Goal: Navigation & Orientation: Find specific page/section

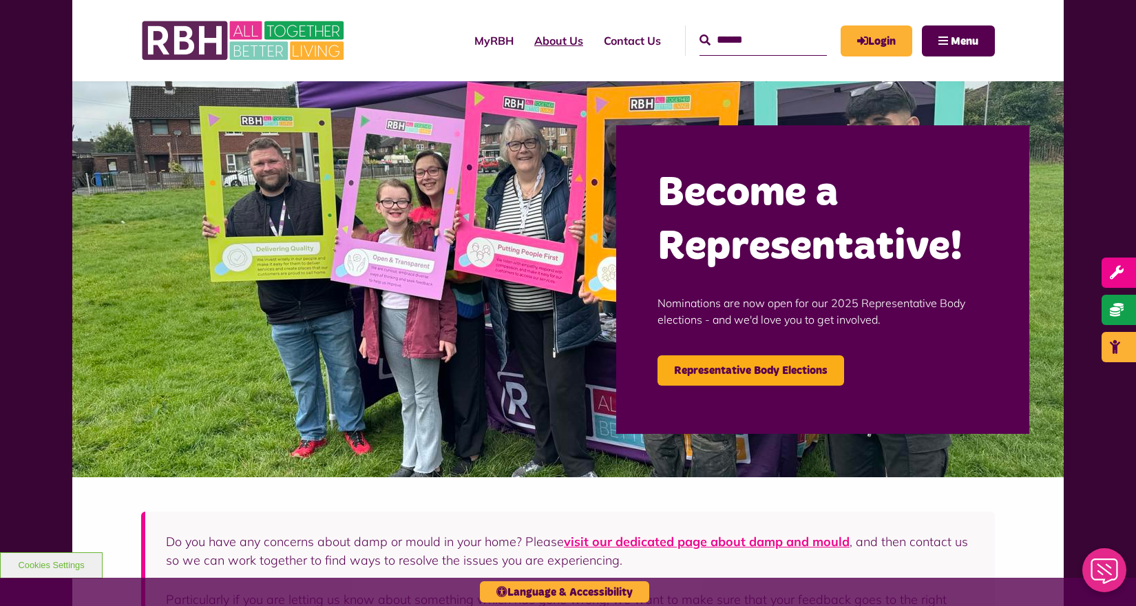
click at [524, 39] on link "About Us" at bounding box center [559, 40] width 70 height 37
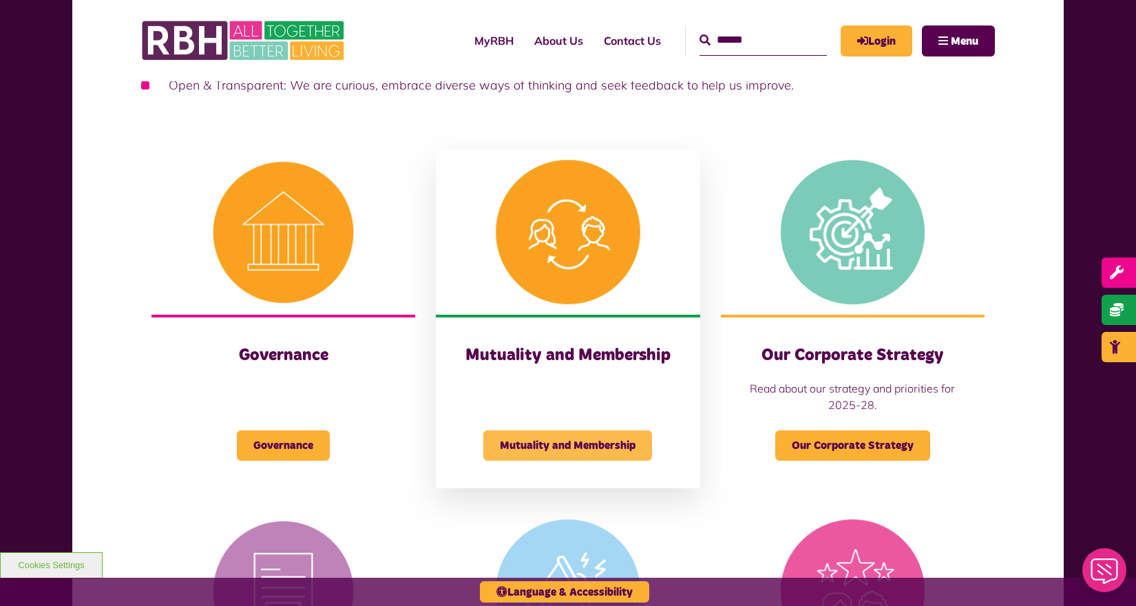
scroll to position [604, 0]
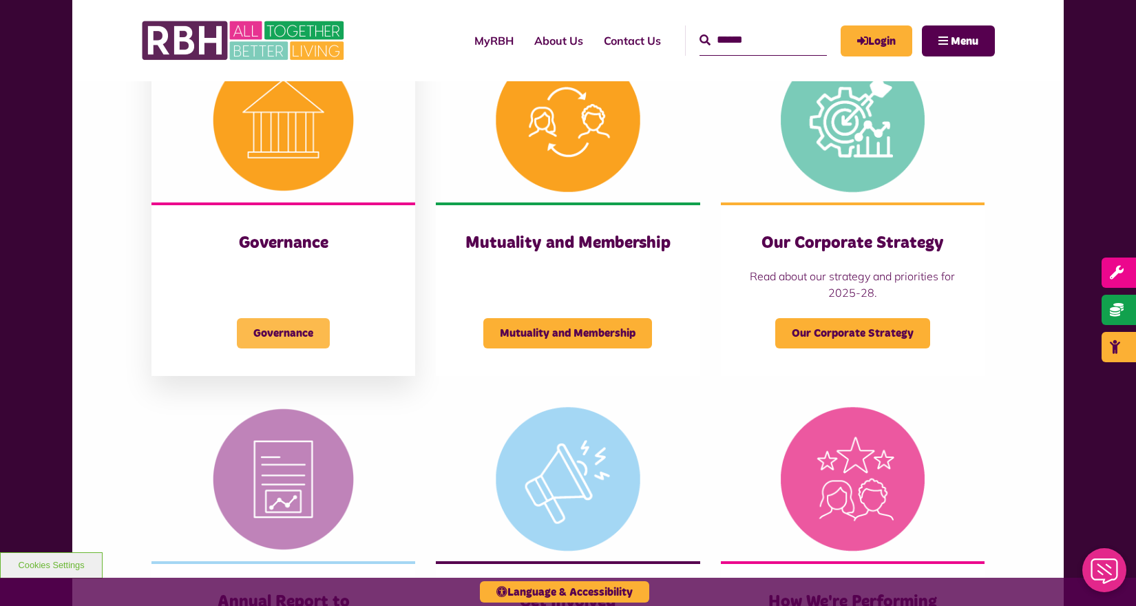
click at [308, 336] on span "Governance" at bounding box center [283, 333] width 93 height 30
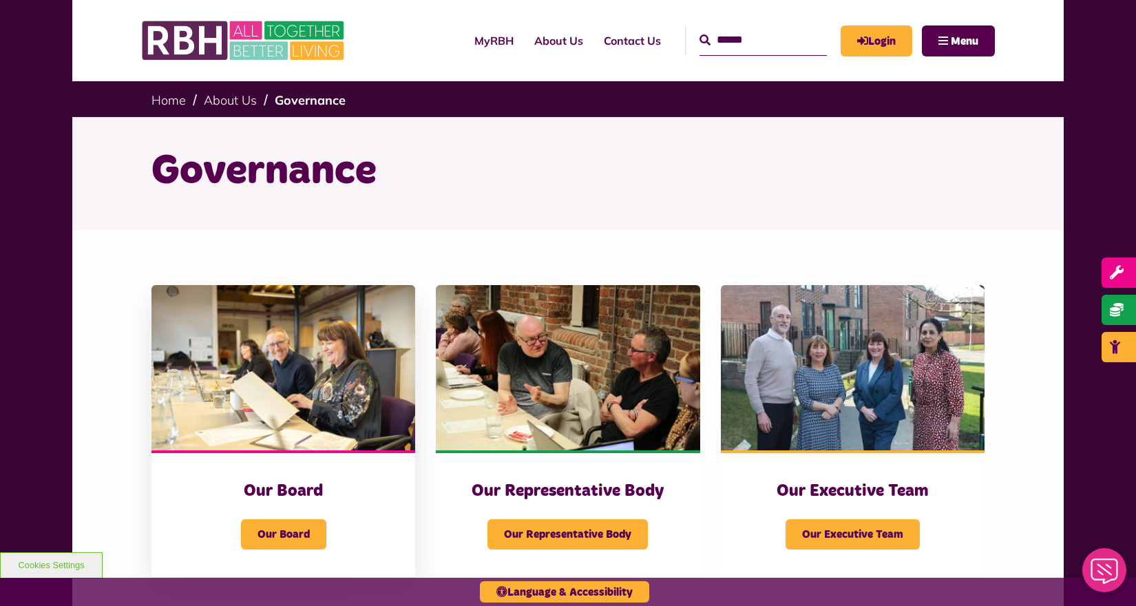
scroll to position [201, 0]
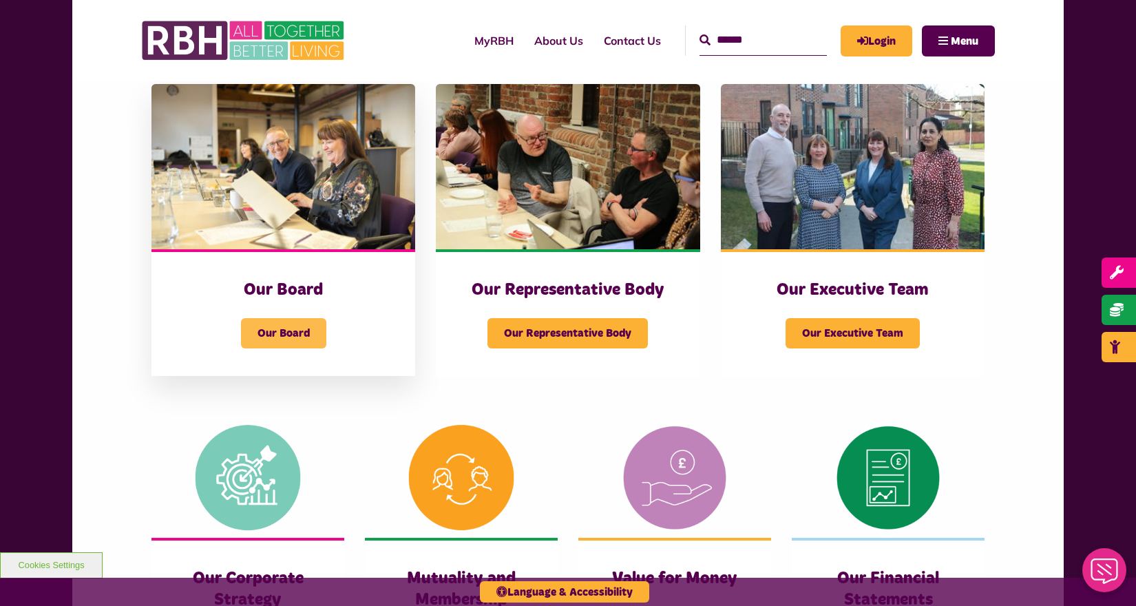
click at [299, 326] on span "Our Board" at bounding box center [283, 333] width 85 height 30
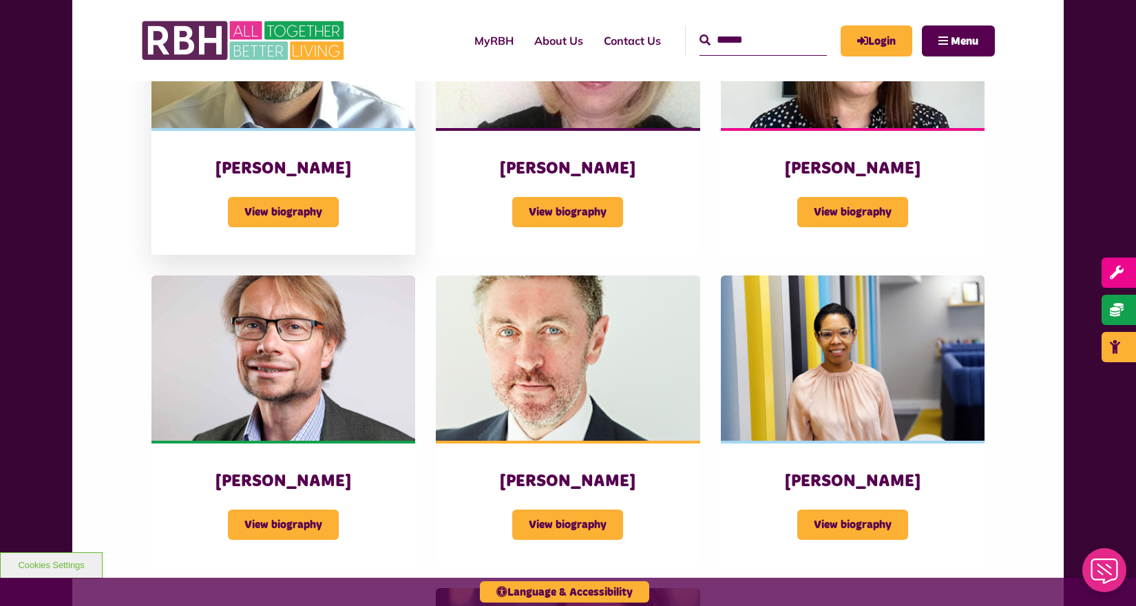
scroll to position [1055, 0]
